Goal: Transaction & Acquisition: Obtain resource

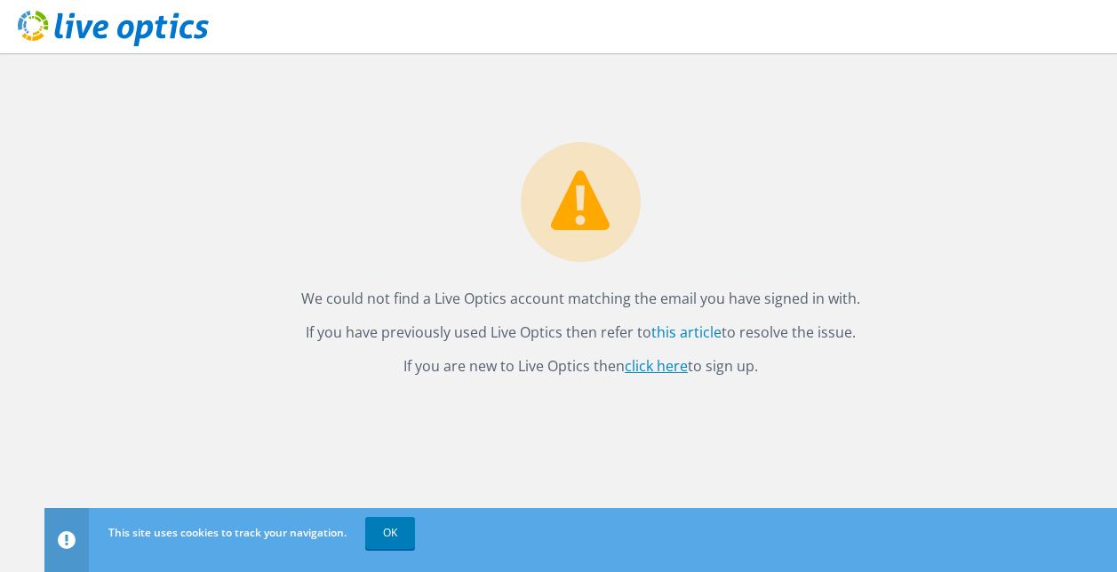
click at [664, 363] on link "click here" at bounding box center [655, 366] width 63 height 20
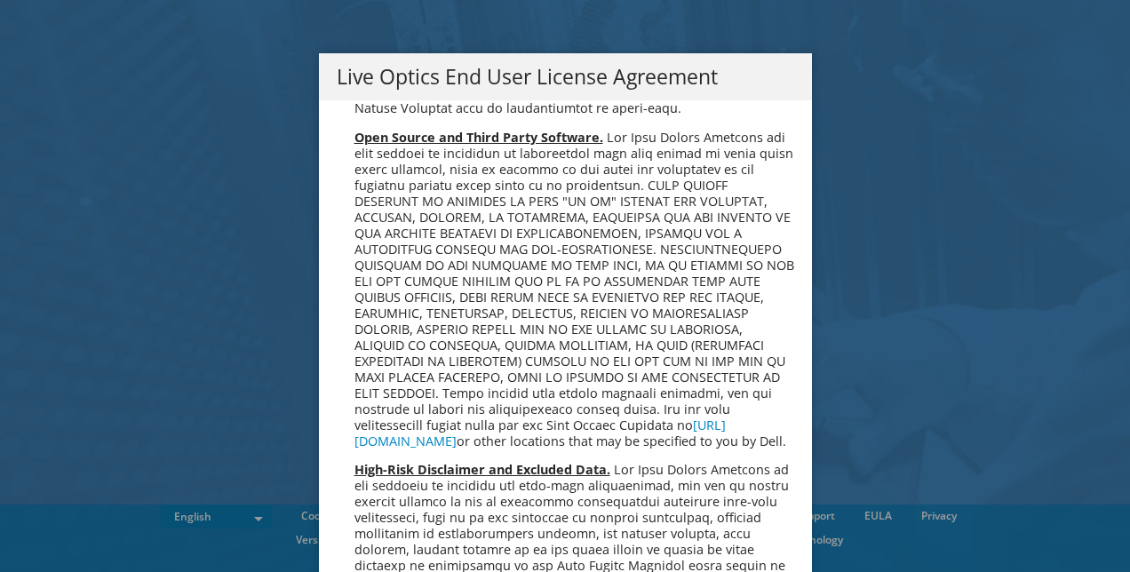
scroll to position [6717, 0]
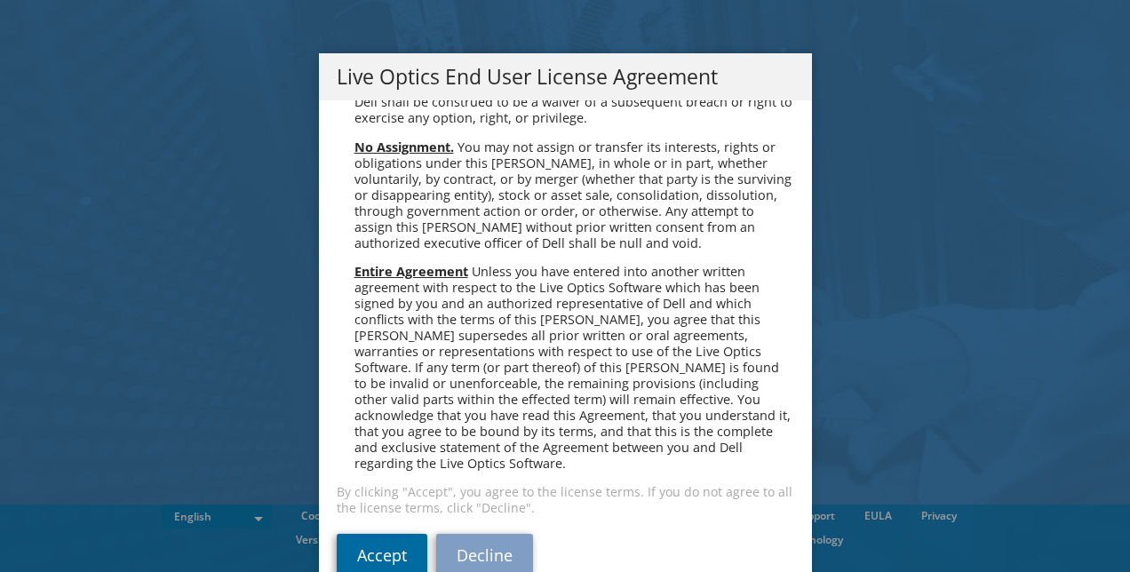
click at [384, 534] on link "Accept" at bounding box center [382, 555] width 91 height 43
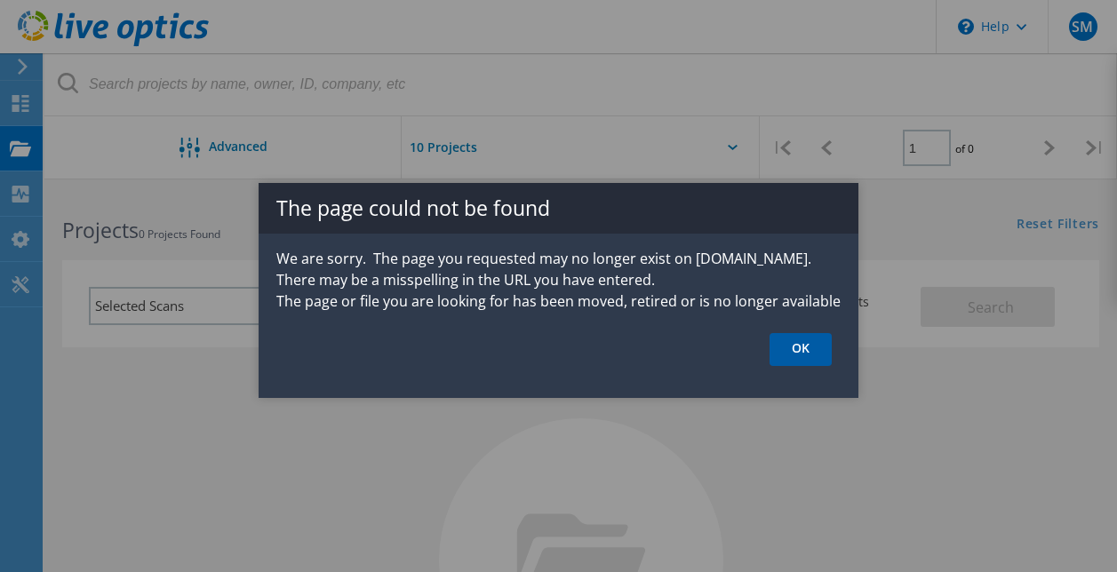
click at [797, 348] on link "OK" at bounding box center [800, 349] width 62 height 33
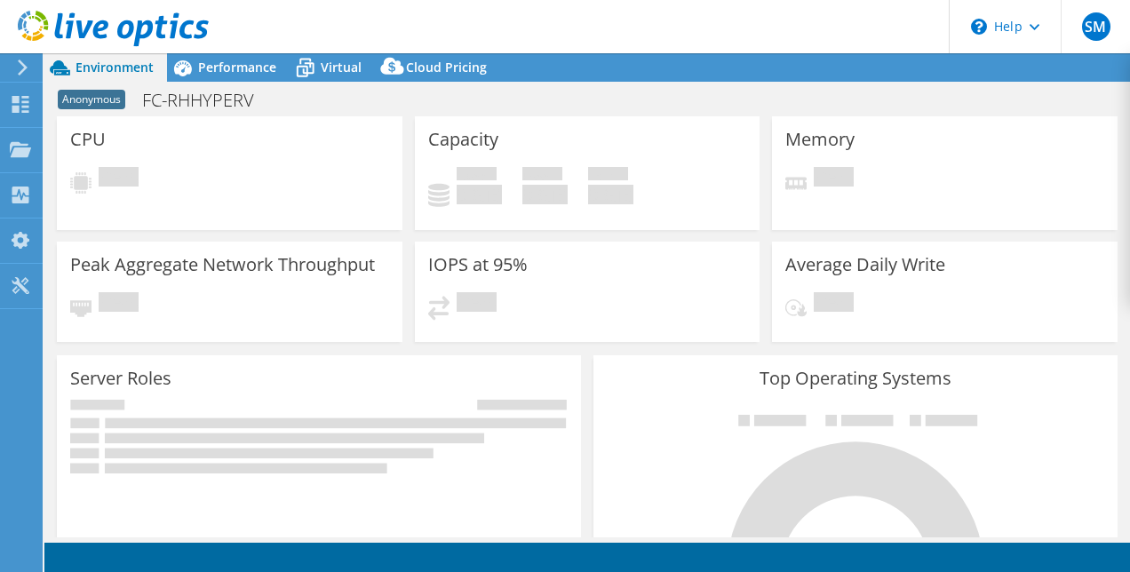
select select "USD"
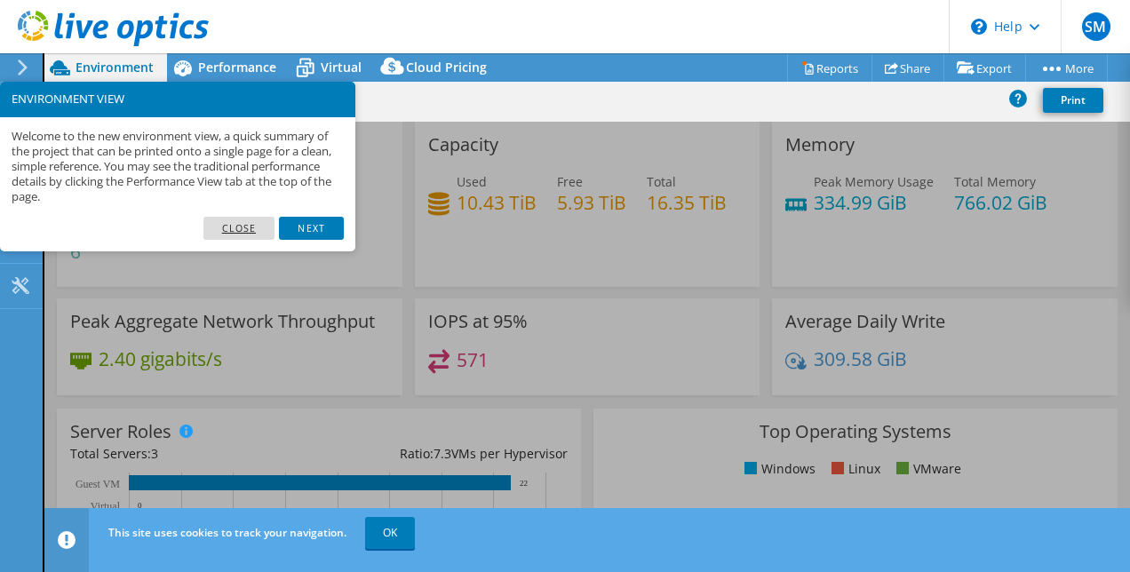
click at [248, 227] on link "Close" at bounding box center [239, 228] width 72 height 23
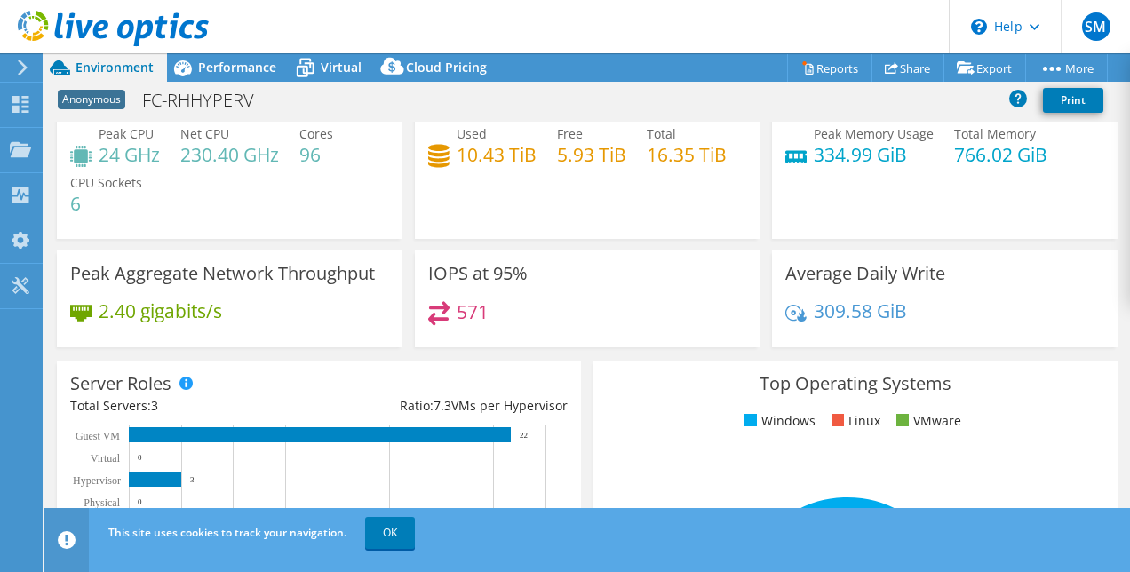
scroll to position [34, 0]
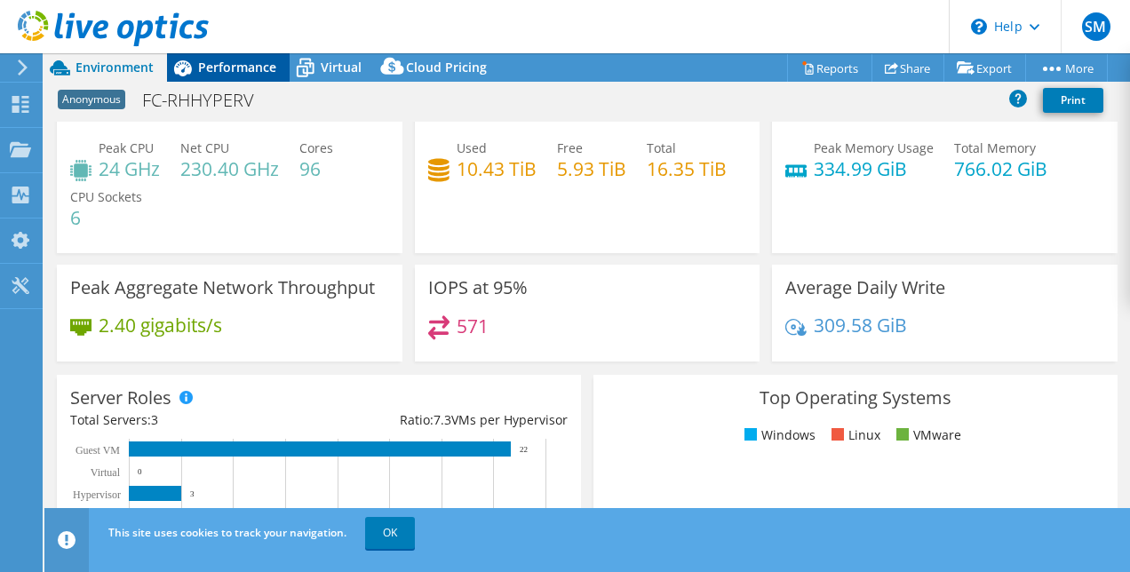
click at [235, 68] on span "Performance" at bounding box center [237, 67] width 78 height 17
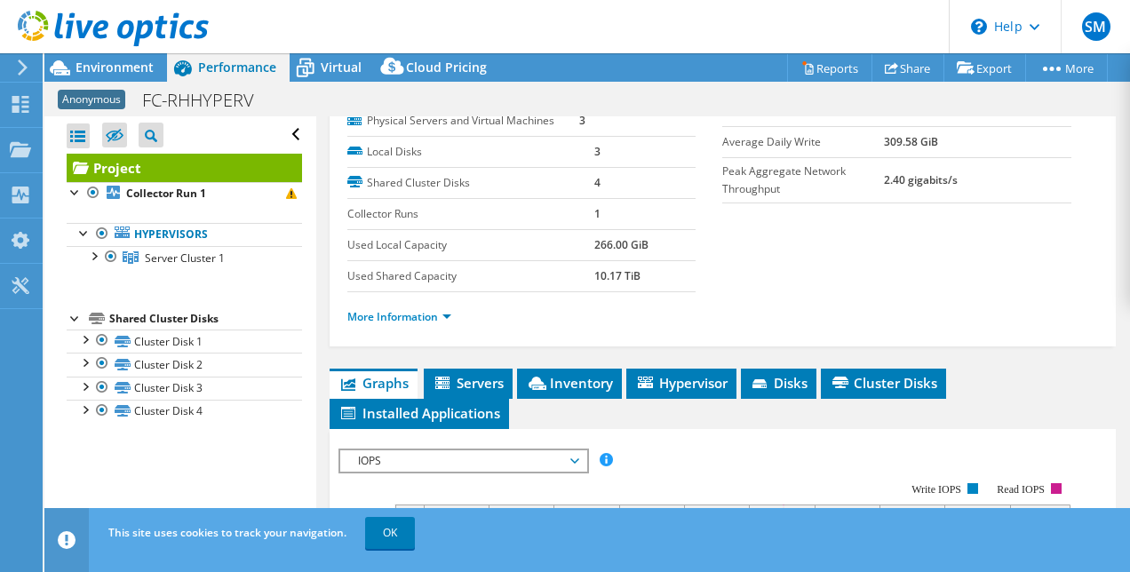
scroll to position [10, 0]
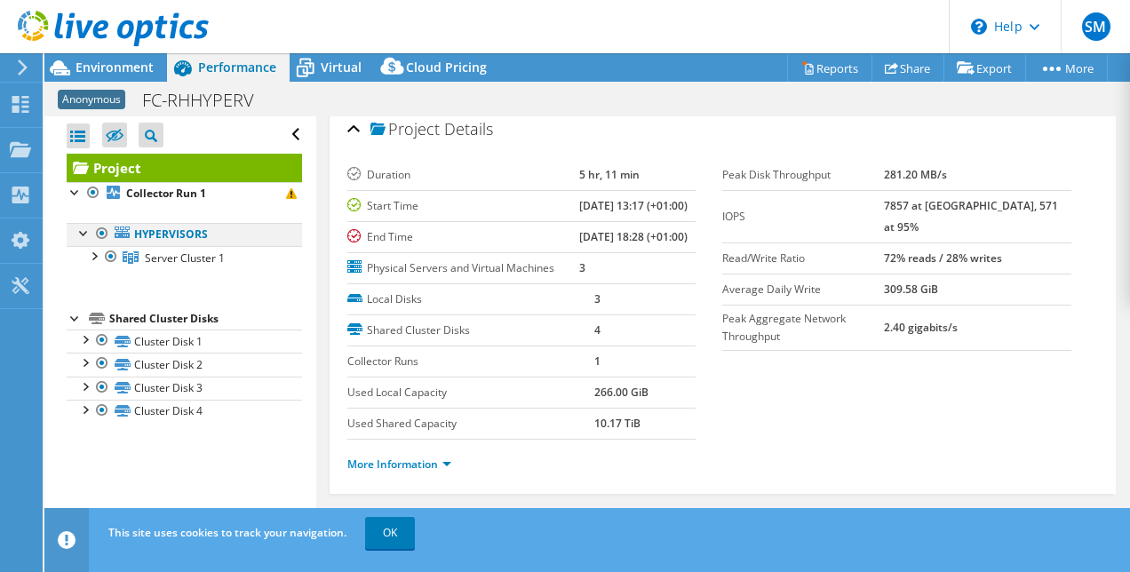
click at [79, 235] on div at bounding box center [85, 232] width 18 height 18
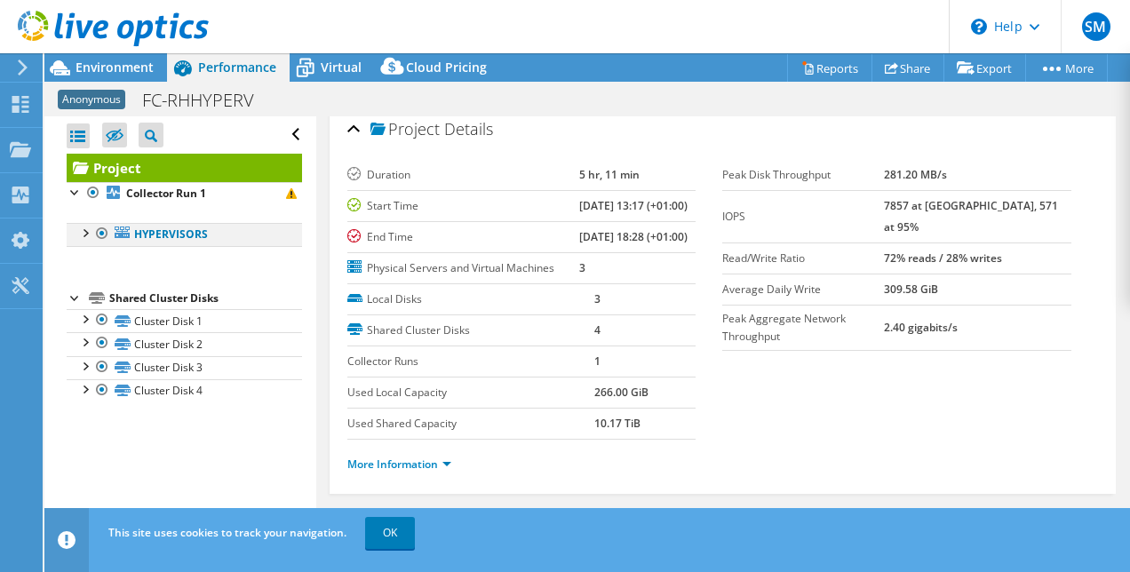
click at [79, 235] on div at bounding box center [85, 232] width 18 height 18
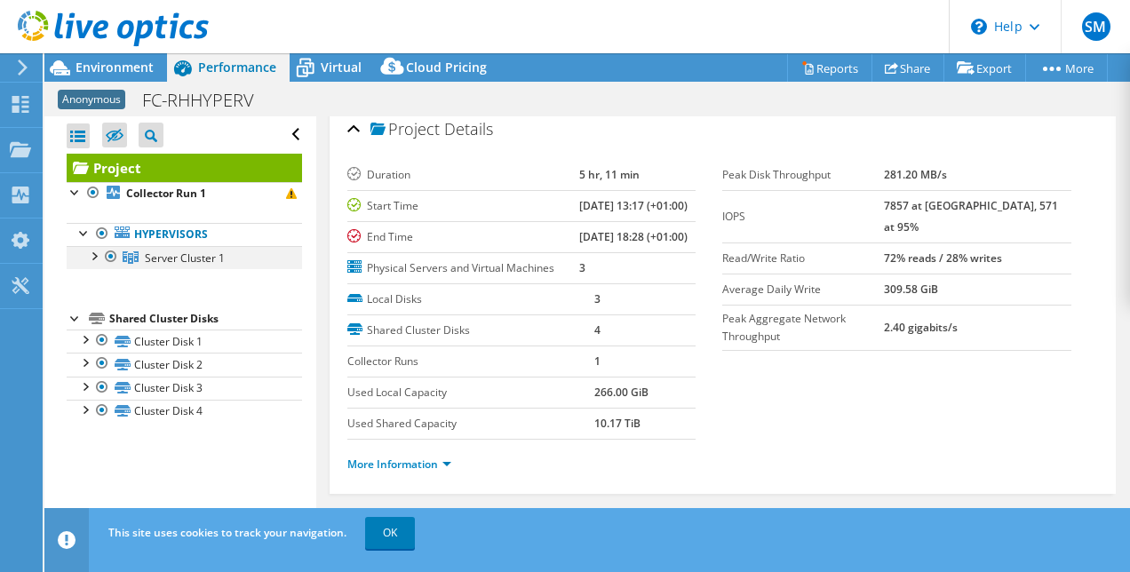
click at [94, 258] on div at bounding box center [93, 255] width 18 height 18
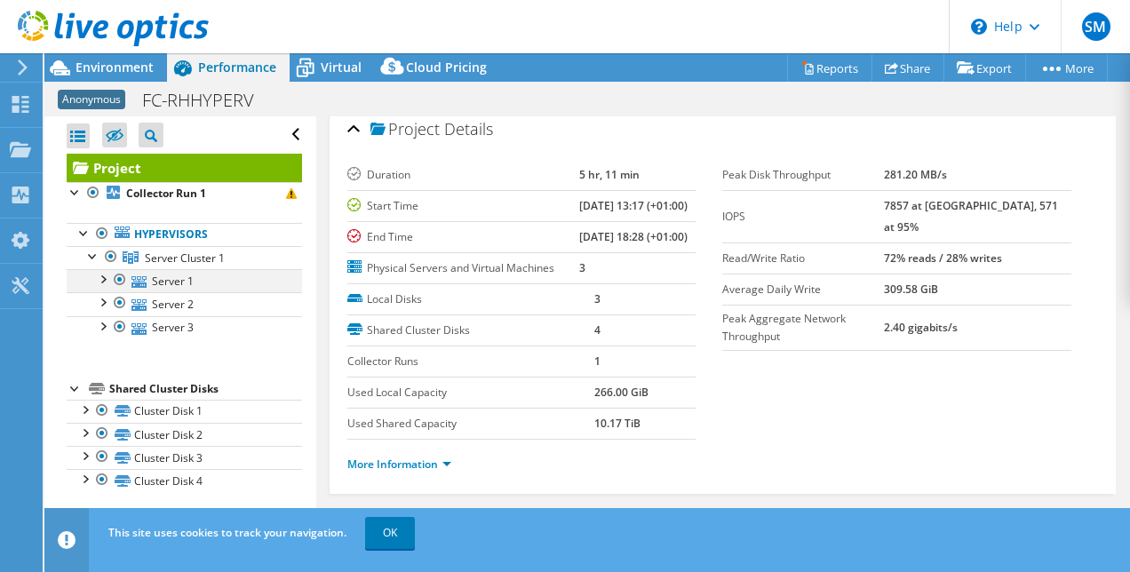
click at [103, 281] on div at bounding box center [102, 278] width 18 height 18
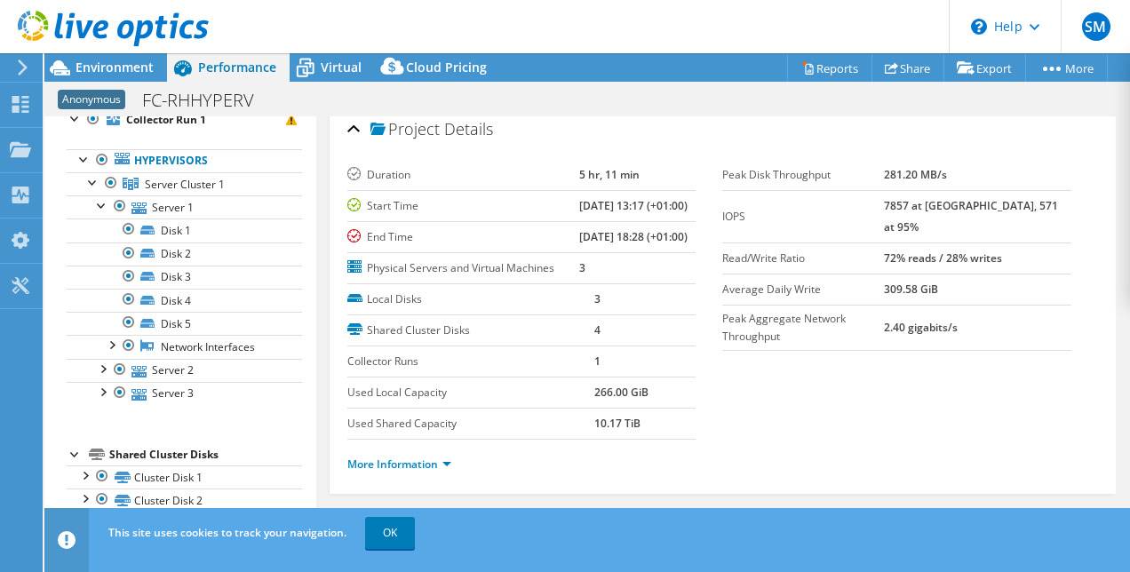
scroll to position [72, 0]
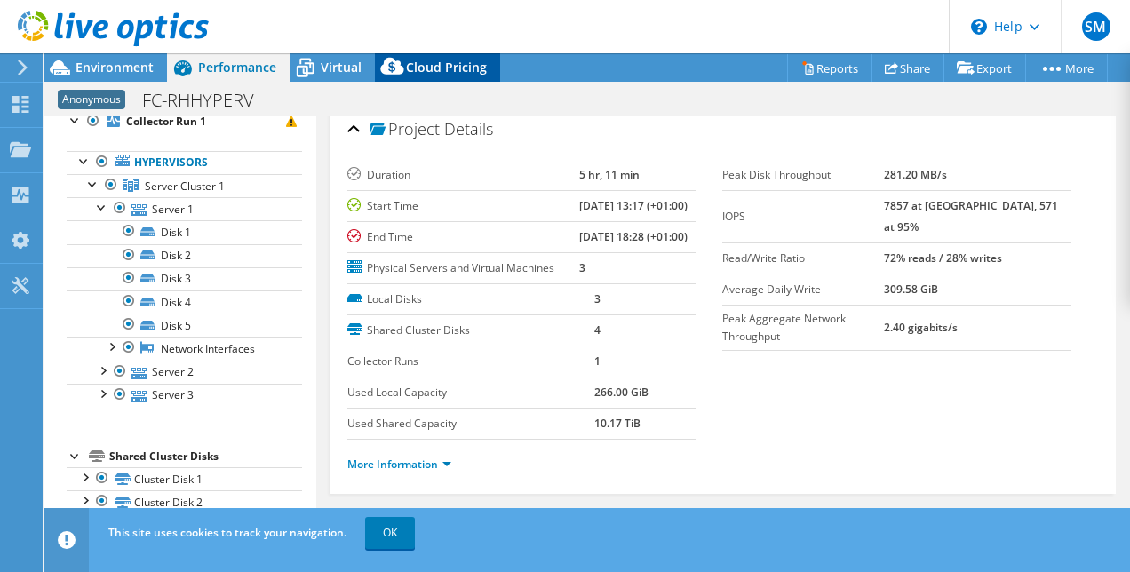
click at [463, 55] on div "Cloud Pricing" at bounding box center [437, 67] width 125 height 28
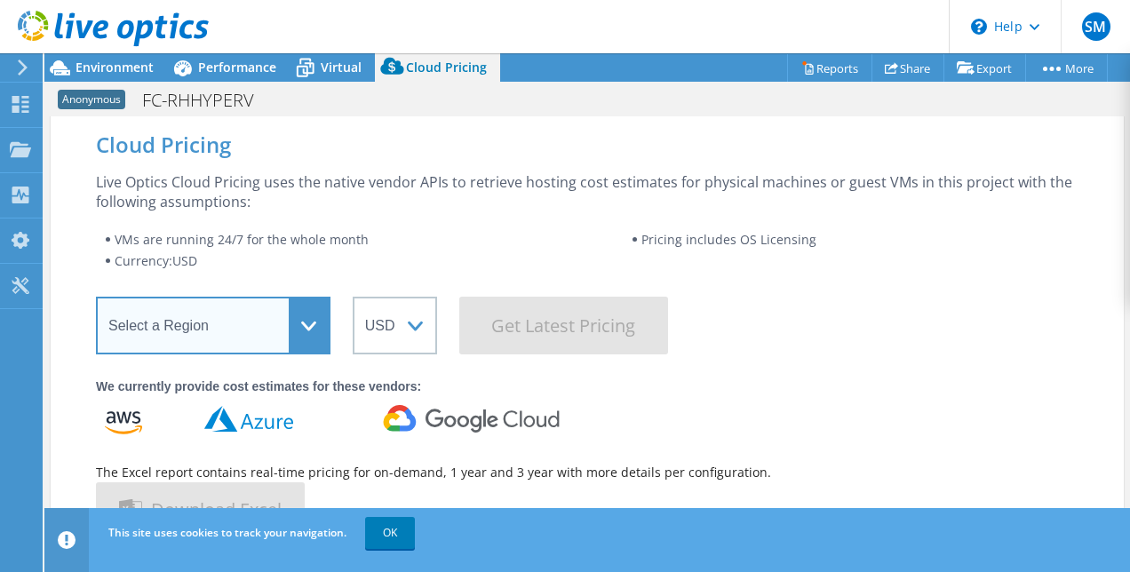
click at [310, 322] on select "Select a Region Asia Pacific (Hong Kong) Asia Pacific (Mumbai) Asia Pacific (Se…" at bounding box center [213, 326] width 235 height 58
select select "EULondon"
click at [96, 297] on select "Select a Region Asia Pacific (Hong Kong) Asia Pacific (Mumbai) Asia Pacific (Se…" at bounding box center [213, 326] width 235 height 58
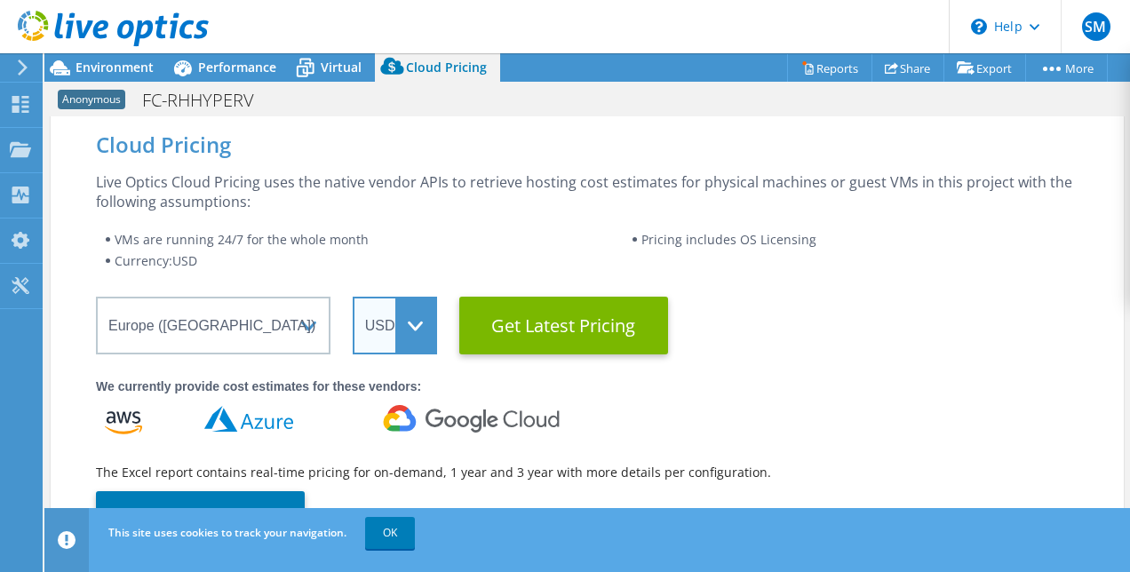
click at [423, 325] on select "ARS AUD BRL CAD CHF CLP CNY DKK EUR GBP HKD HUF INR JPY MXN MYR NOK NZD PEN SEK…" at bounding box center [395, 326] width 84 height 58
click at [353, 297] on select "ARS AUD BRL CAD CHF CLP CNY DKK EUR GBP HKD HUF INR JPY MXN MYR NOK NZD PEN SEK…" at bounding box center [395, 326] width 84 height 58
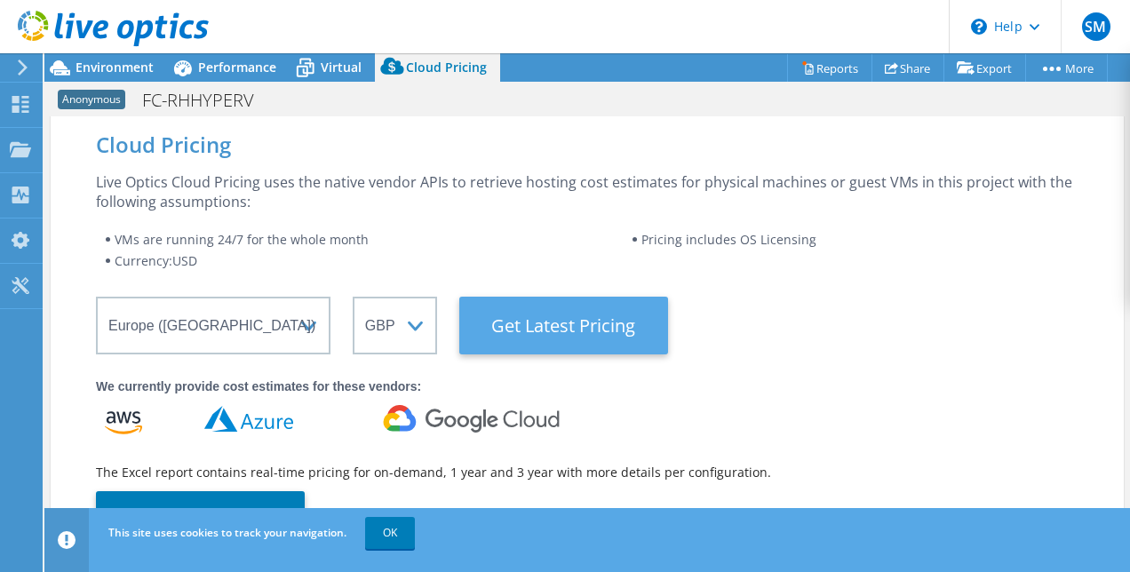
click at [551, 312] on Latest "Get Latest Pricing" at bounding box center [563, 326] width 209 height 58
click at [548, 333] on Latest "Get Latest Pricing" at bounding box center [563, 326] width 209 height 58
click at [567, 312] on Latest "Get Latest Pricing" at bounding box center [563, 326] width 209 height 58
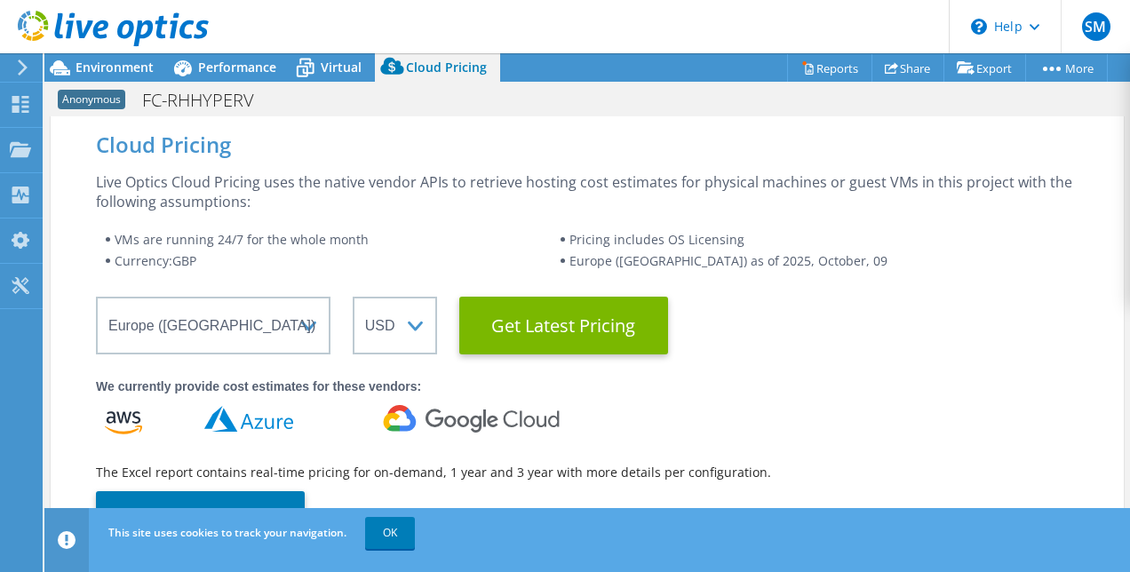
select select "GBP"
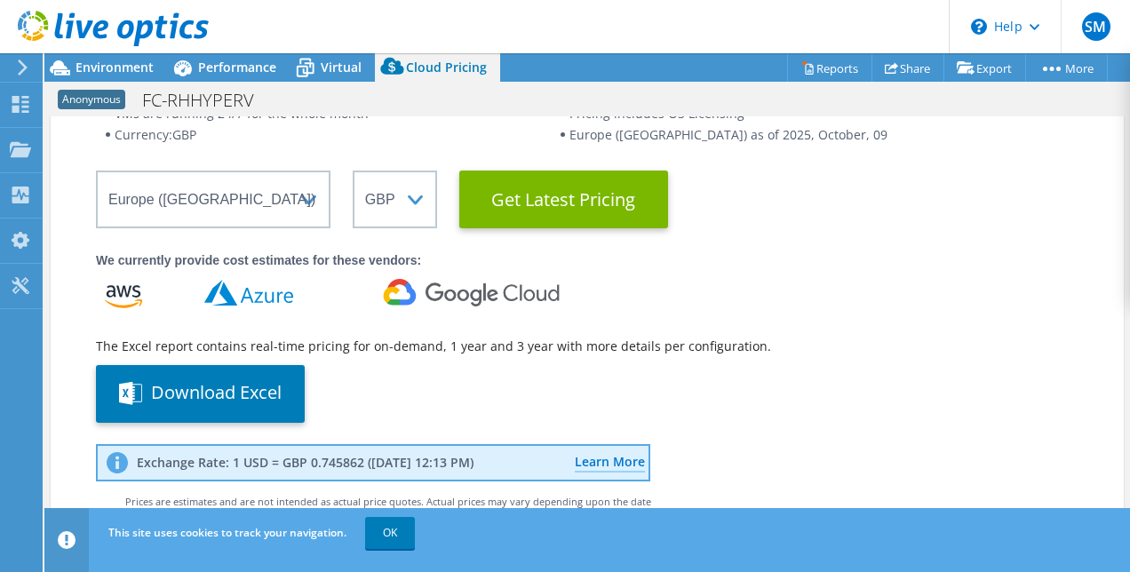
scroll to position [132, 0]
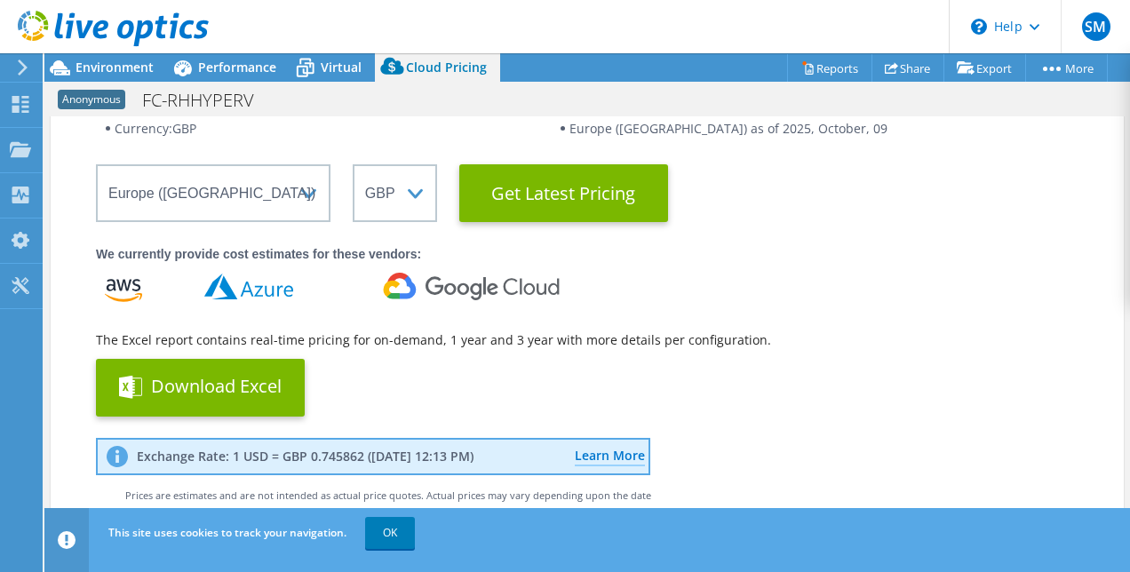
click at [246, 387] on button "Download Excel" at bounding box center [200, 388] width 209 height 58
